Goal: Find specific page/section: Find specific page/section

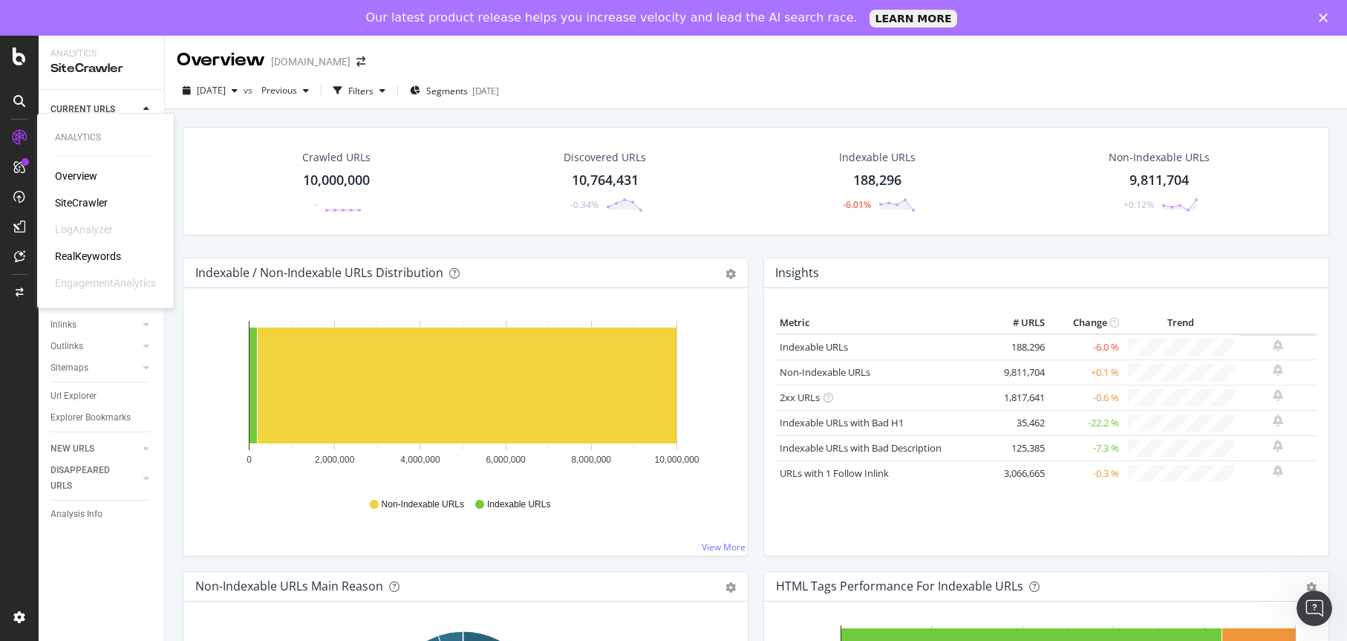
click at [85, 202] on div "SiteCrawler" at bounding box center [81, 202] width 53 height 15
